Goal: Information Seeking & Learning: Learn about a topic

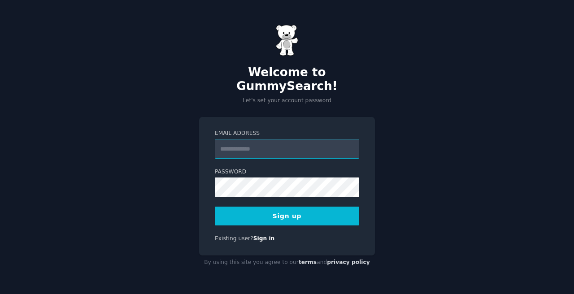
click at [296, 140] on input "Email Address" at bounding box center [287, 149] width 144 height 20
type input "**********"
click at [280, 207] on button "Sign up" at bounding box center [287, 216] width 144 height 19
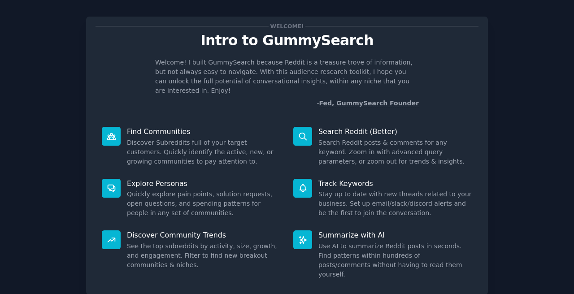
scroll to position [57, 0]
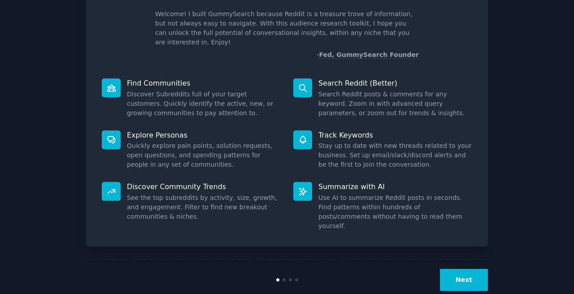
click at [471, 269] on button "Next" at bounding box center [464, 280] width 48 height 22
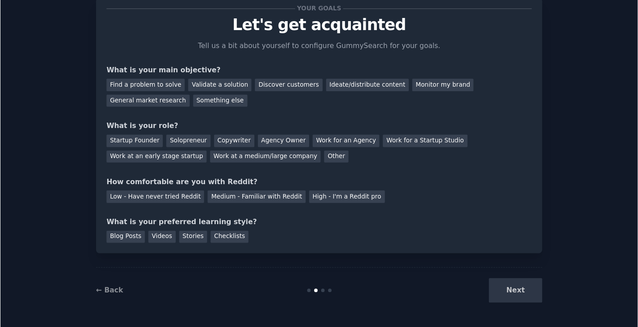
scroll to position [27, 0]
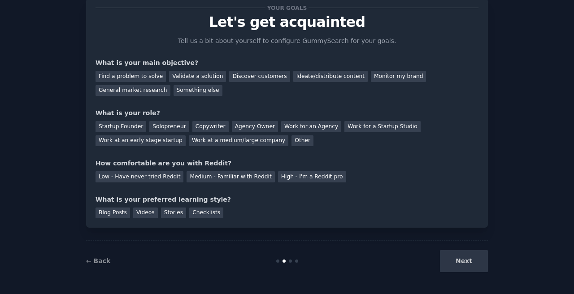
click at [471, 253] on div "Next" at bounding box center [421, 261] width 134 height 22
click at [472, 266] on div "Next" at bounding box center [421, 261] width 134 height 22
click at [462, 264] on div "Next" at bounding box center [421, 261] width 134 height 22
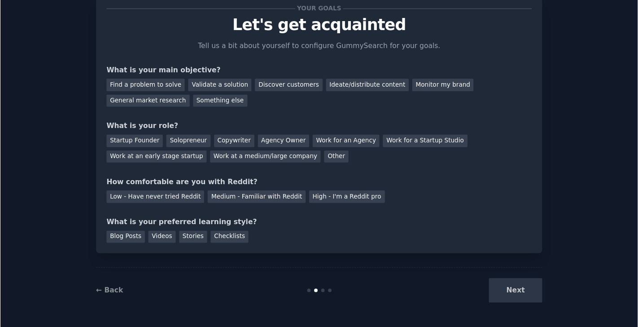
scroll to position [0, 0]
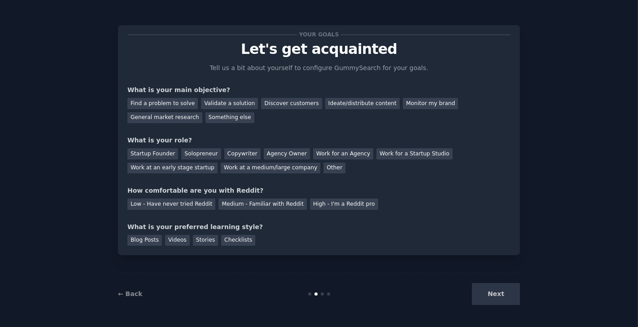
click at [574, 255] on div "Your goals Let's get acquainted Tell us a bit about yourself to configure Gummy…" at bounding box center [319, 163] width 613 height 301
click at [506, 292] on div "Next" at bounding box center [453, 294] width 134 height 22
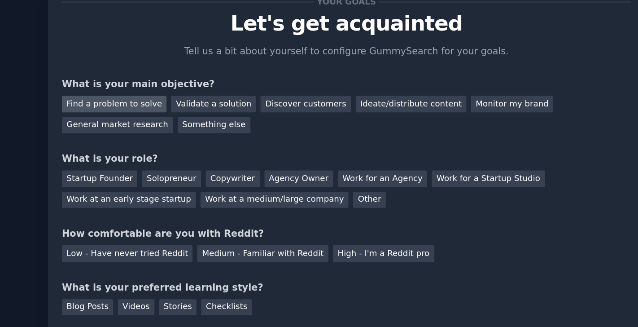
click at [182, 105] on div "Find a problem to solve" at bounding box center [162, 103] width 70 height 11
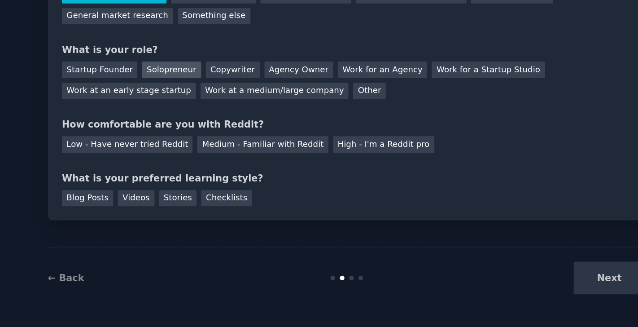
click at [197, 152] on div "Solopreneur" at bounding box center [200, 153] width 39 height 11
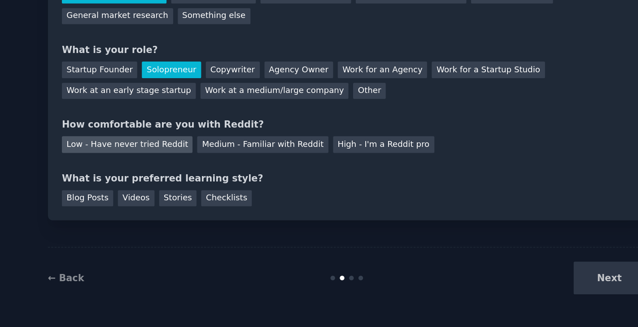
click at [189, 205] on div "Low - Have never tried Reddit" at bounding box center [171, 203] width 88 height 11
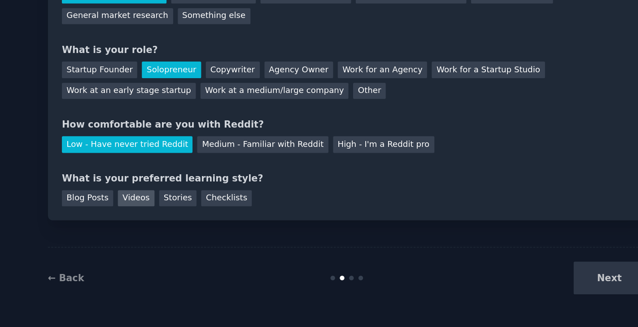
click at [179, 241] on div "Videos" at bounding box center [177, 240] width 25 height 11
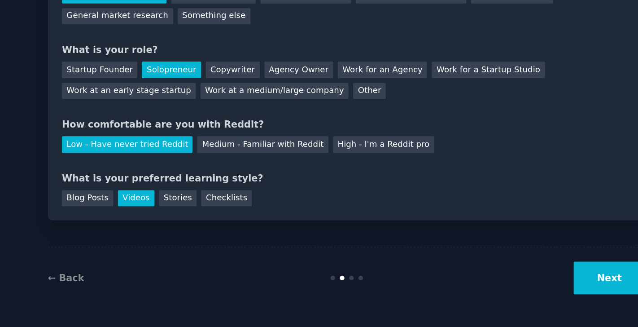
click at [240, 247] on div "Your goals Let's get acquainted Tell us a bit about yourself to configure Gummy…" at bounding box center [319, 140] width 402 height 230
click at [246, 238] on div "Checklists" at bounding box center [238, 240] width 34 height 11
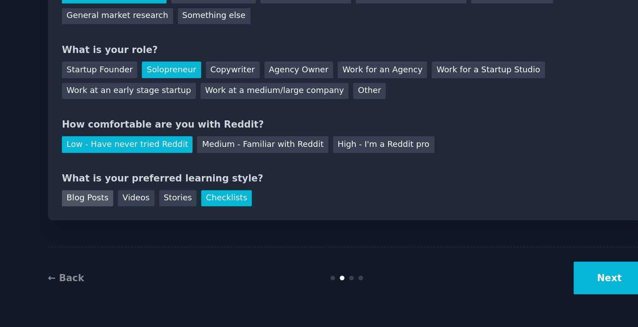
click at [144, 239] on div "Blog Posts" at bounding box center [144, 240] width 35 height 11
click at [241, 238] on div "Checklists" at bounding box center [238, 240] width 34 height 11
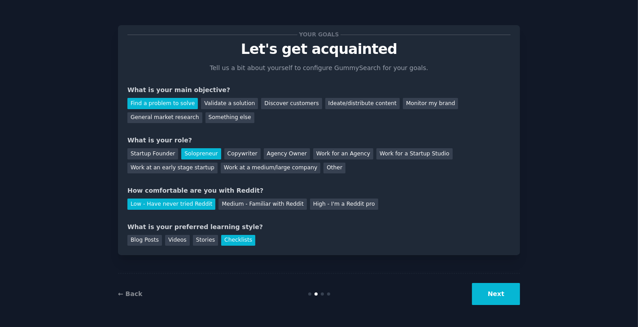
click at [503, 292] on button "Next" at bounding box center [496, 294] width 48 height 22
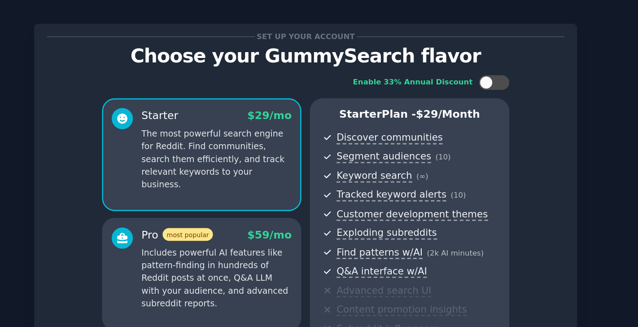
scroll to position [99, 0]
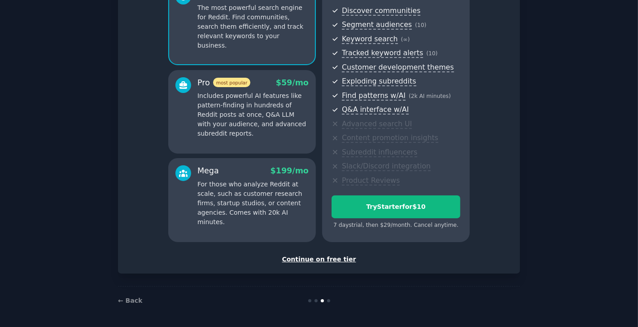
click at [326, 259] on div "Continue on free tier" at bounding box center [318, 258] width 383 height 9
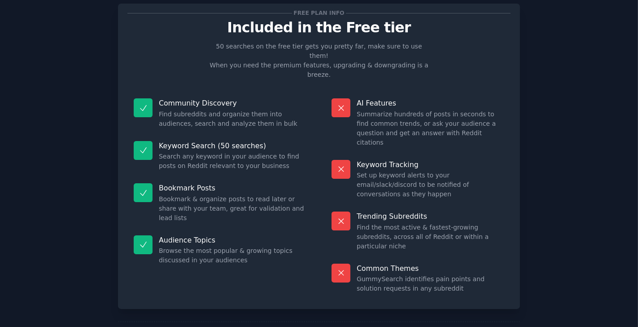
scroll to position [21, 0]
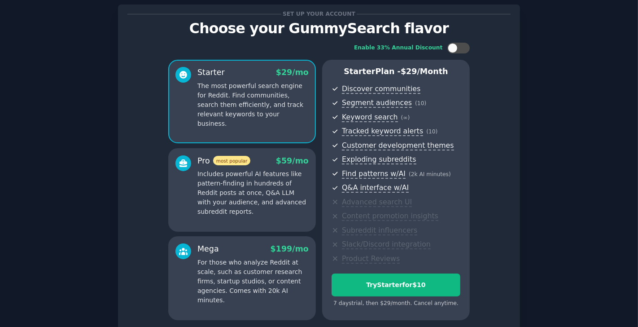
scroll to position [99, 0]
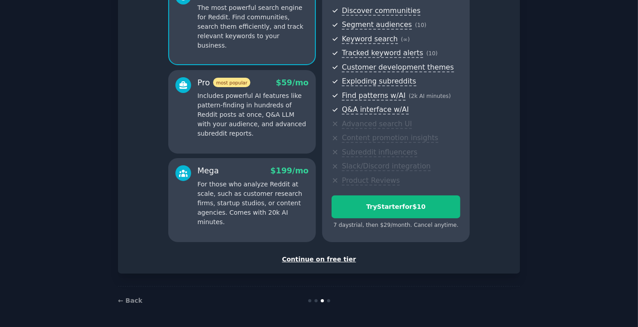
click at [320, 257] on div "Continue on free tier" at bounding box center [318, 258] width 383 height 9
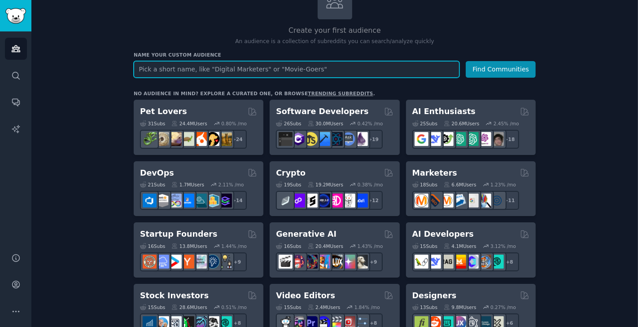
scroll to position [77, 0]
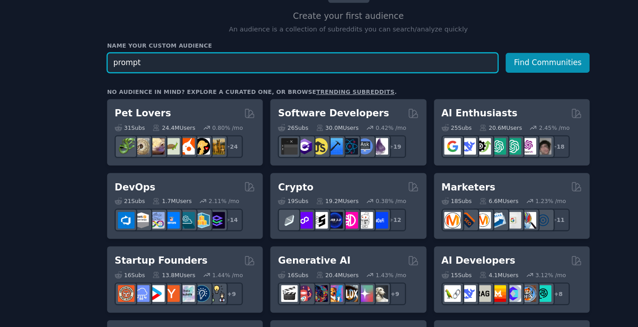
type input "prompt"
click at [466, 57] on button "Find Communities" at bounding box center [501, 65] width 70 height 17
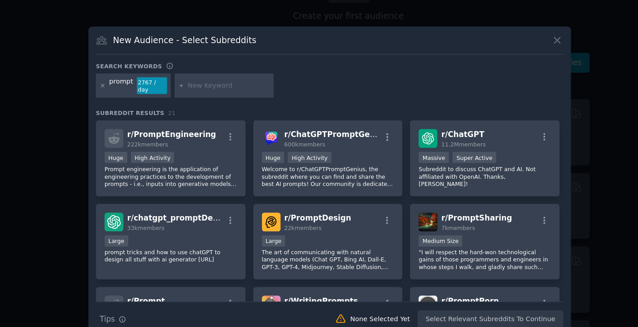
click at [309, 96] on div "prompt 2767 / day" at bounding box center [318, 86] width 389 height 24
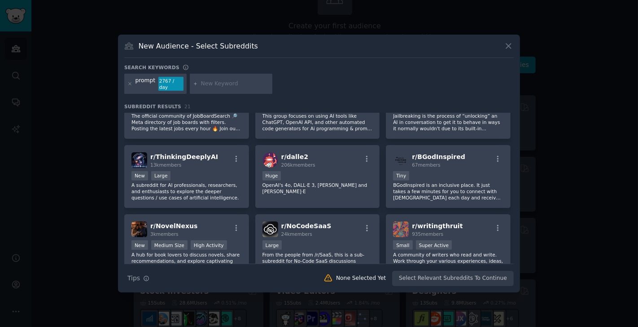
scroll to position [353, 0]
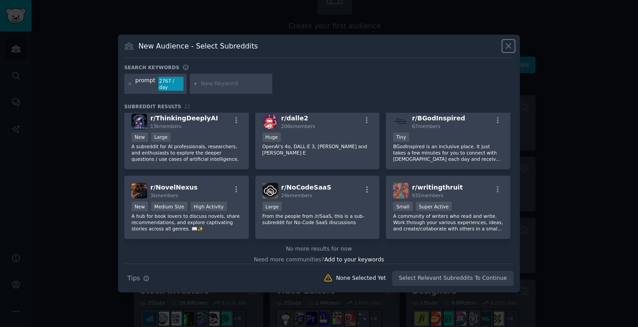
click at [511, 46] on icon at bounding box center [508, 45] width 9 height 9
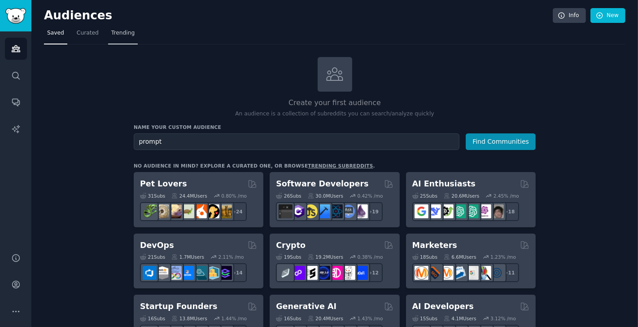
click at [118, 34] on span "Trending" at bounding box center [122, 33] width 23 height 8
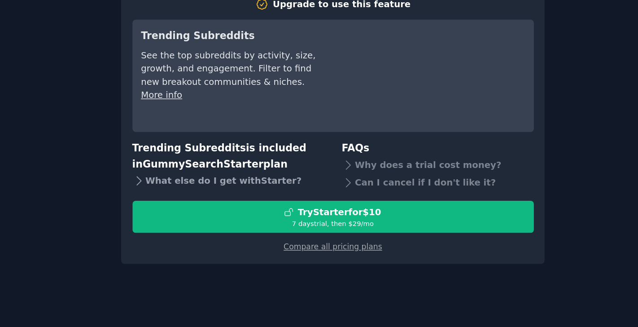
click at [195, 195] on icon at bounding box center [196, 194] width 9 height 9
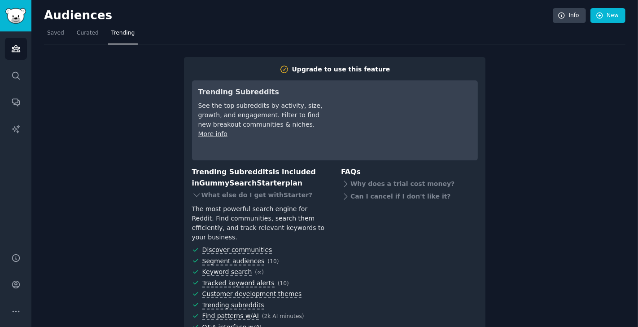
click at [100, 109] on div "Upgrade to use this feature Trending Subreddits See the top subreddits by activ…" at bounding box center [334, 214] width 581 height 340
click at [57, 31] on span "Saved" at bounding box center [55, 33] width 17 height 8
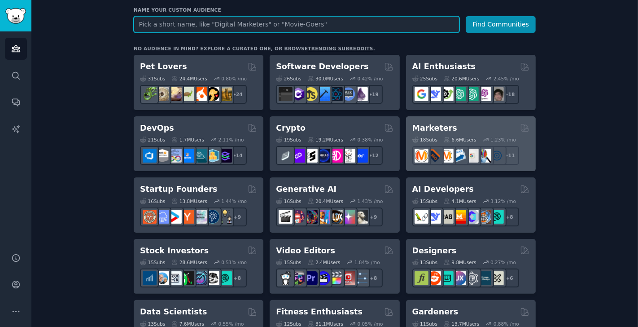
scroll to position [115, 0]
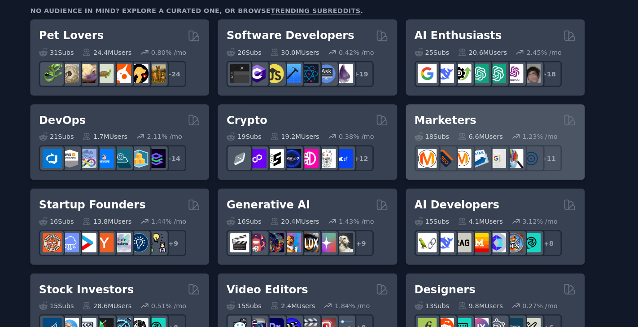
click at [458, 125] on div "Marketers" at bounding box center [470, 130] width 117 height 11
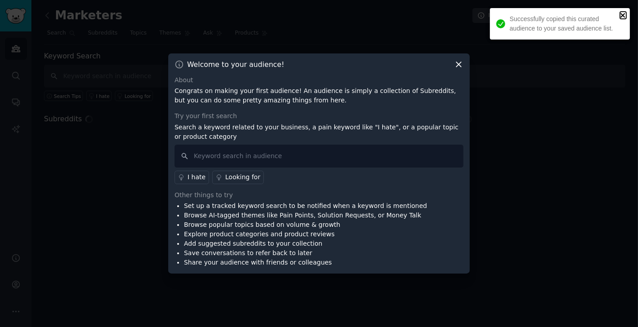
click at [574, 13] on icon "close" at bounding box center [623, 15] width 6 height 7
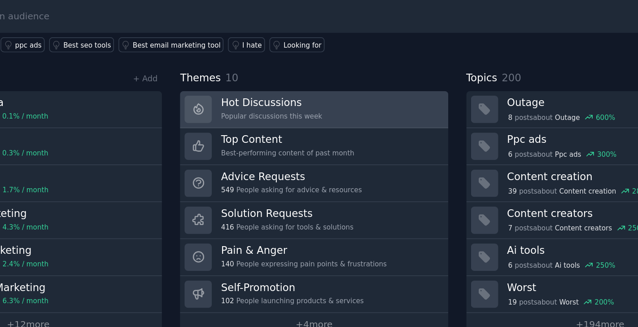
click at [368, 144] on link "Hot Discussions Popular discussions this week" at bounding box center [334, 141] width 185 height 26
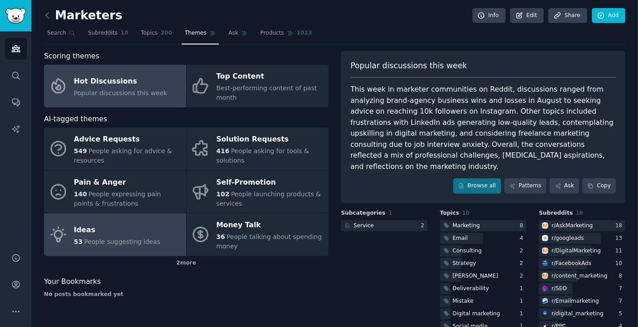
click at [134, 234] on div "Ideas" at bounding box center [117, 230] width 87 height 14
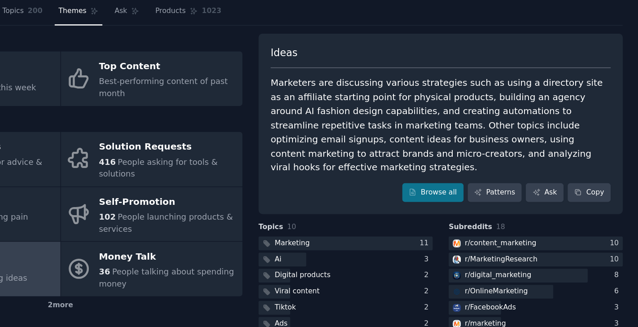
click at [553, 85] on div "Marketers are discussing various strategies such as using a directory site as a…" at bounding box center [483, 122] width 266 height 77
click at [520, 102] on div "Marketers are discussing various strategies such as using a directory site as a…" at bounding box center [483, 122] width 266 height 77
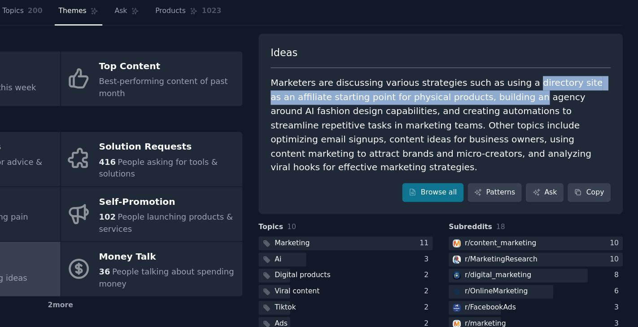
click at [452, 116] on div "Marketers are discussing various strategies such as using a directory site as a…" at bounding box center [483, 122] width 266 height 77
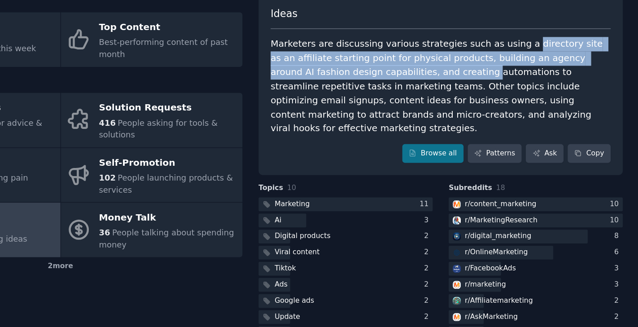
scroll to position [72, 0]
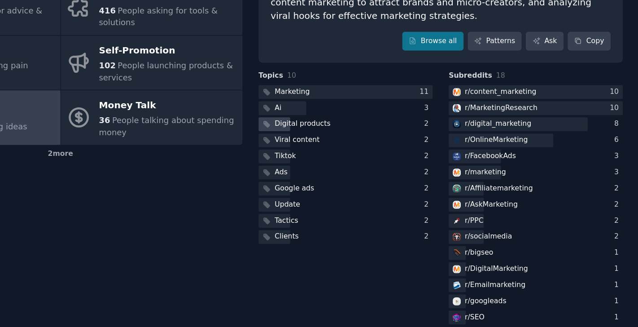
click at [373, 164] on div "Digital products" at bounding box center [376, 168] width 44 height 8
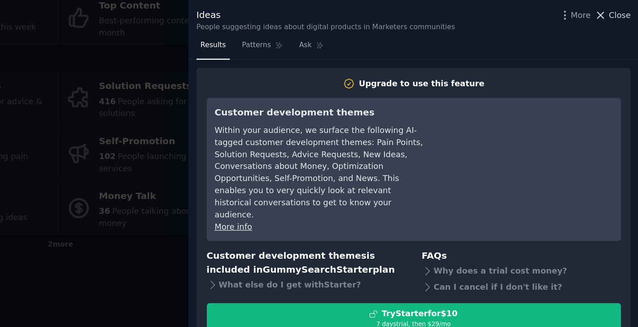
click at [574, 14] on span "Close" at bounding box center [623, 11] width 17 height 9
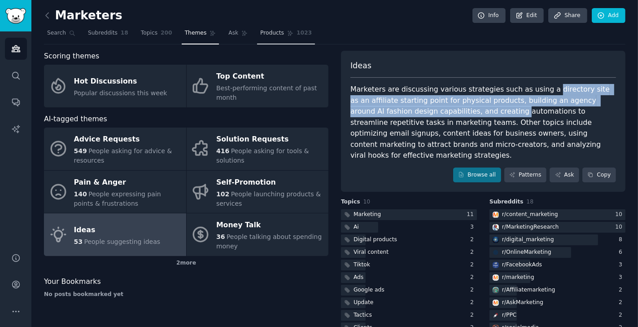
click at [272, 37] on link "Products 1023" at bounding box center [286, 35] width 58 height 18
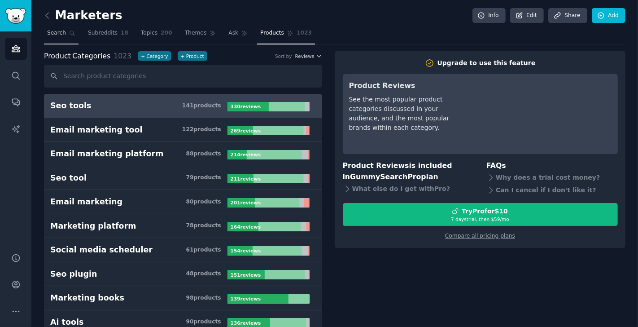
click at [57, 35] on span "Search" at bounding box center [56, 33] width 19 height 8
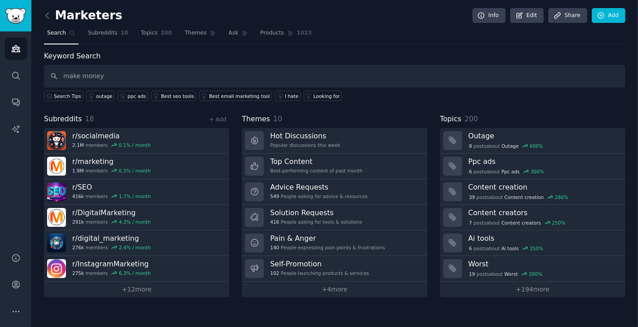
type input "make money"
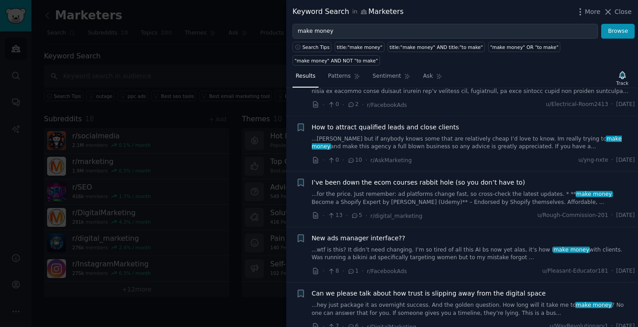
scroll to position [856, 0]
